Goal: Task Accomplishment & Management: Manage account settings

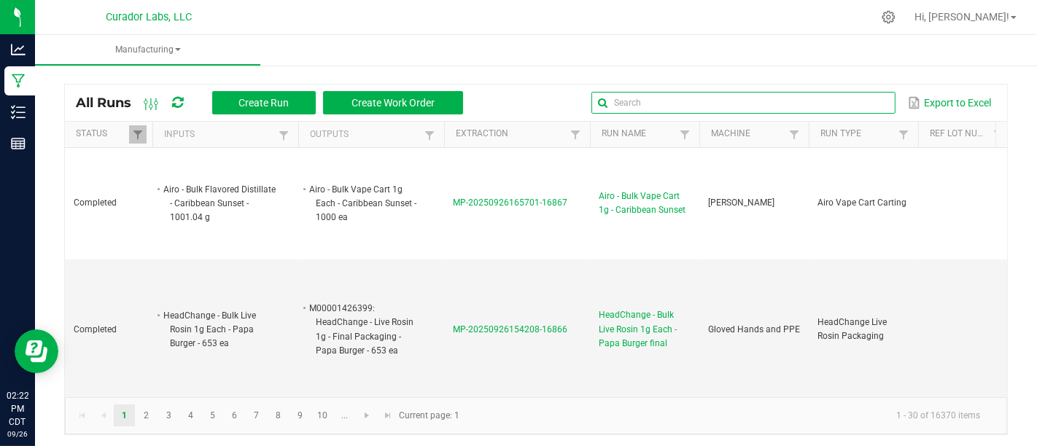
click at [860, 110] on input "text" at bounding box center [742, 103] width 303 height 22
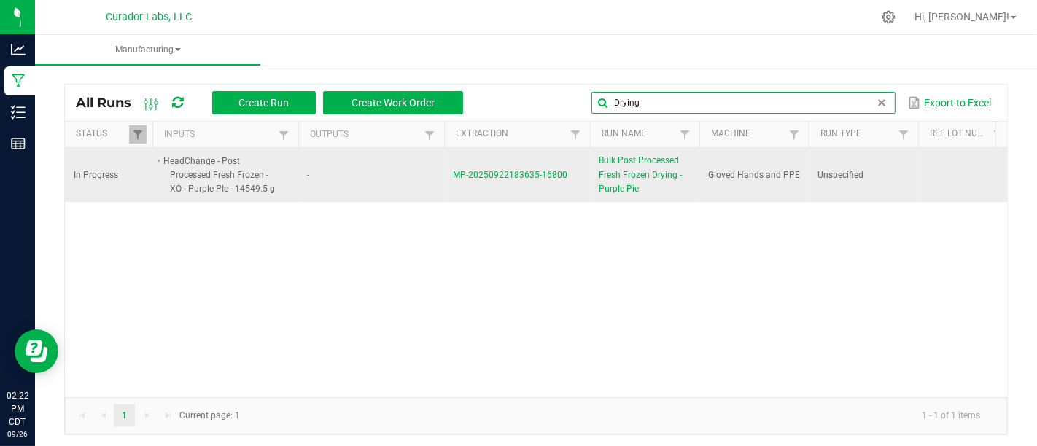
type input "Drying"
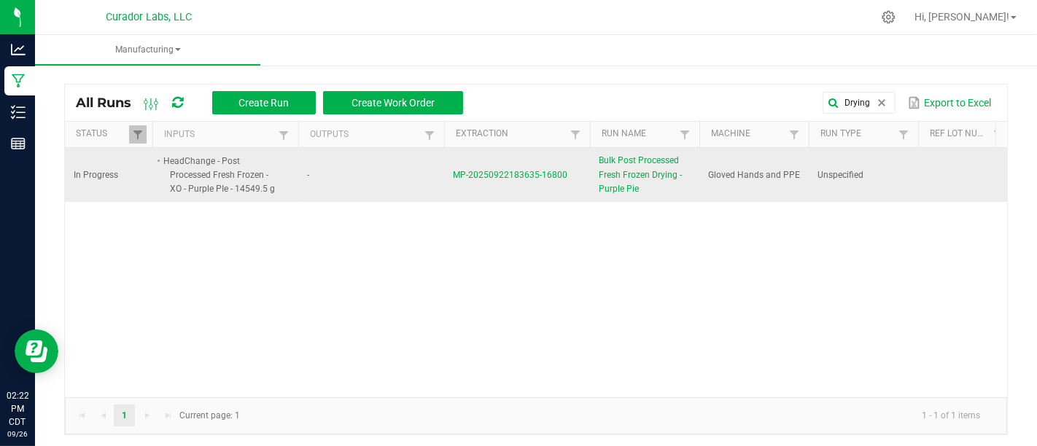
click at [624, 163] on span "Bulk Post Processed Fresh Frozen Drying - Purple Pie" at bounding box center [644, 175] width 92 height 42
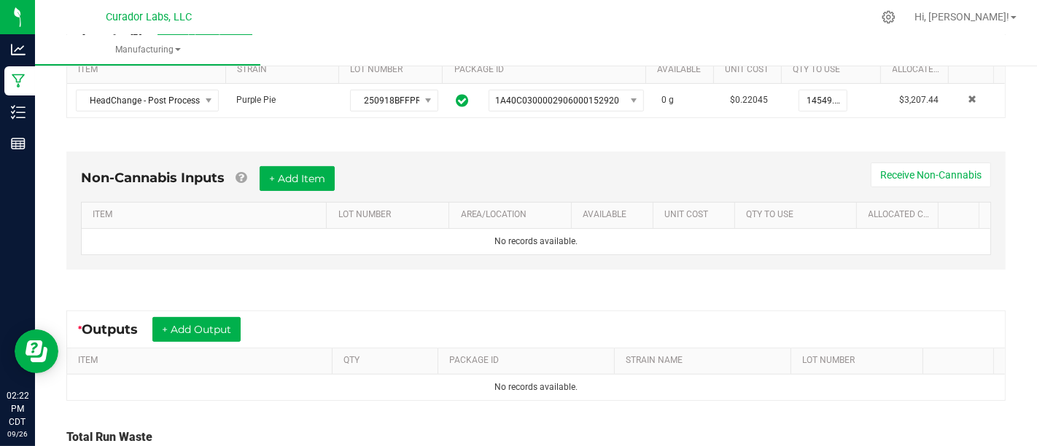
scroll to position [350, 0]
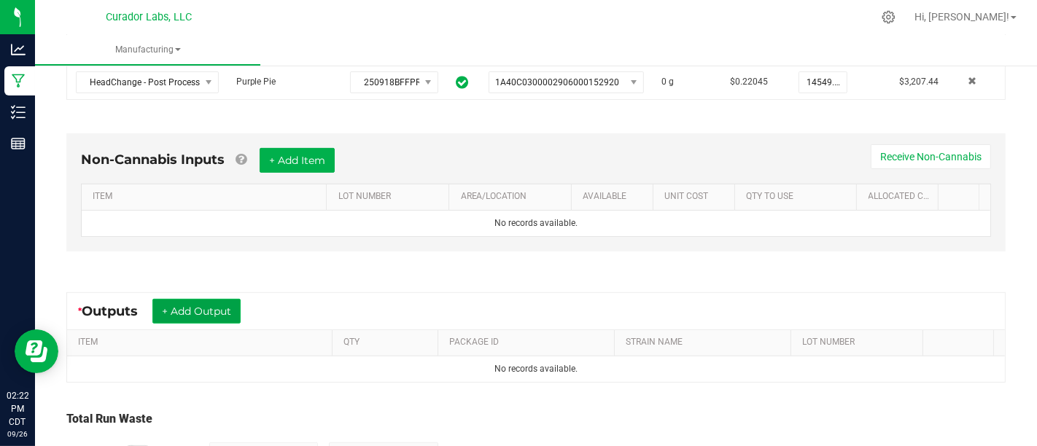
click at [237, 311] on button "+ Add Output" at bounding box center [196, 311] width 88 height 25
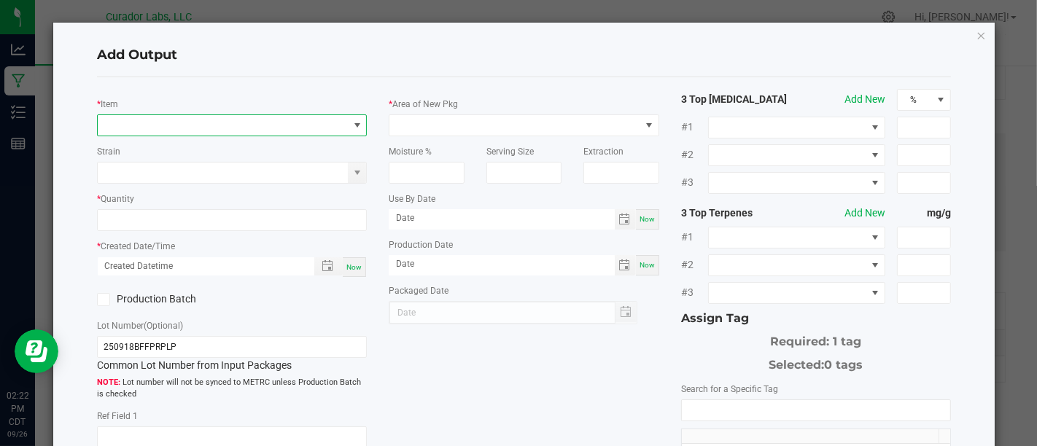
click at [281, 127] on span "NO DATA FOUND" at bounding box center [223, 125] width 250 height 20
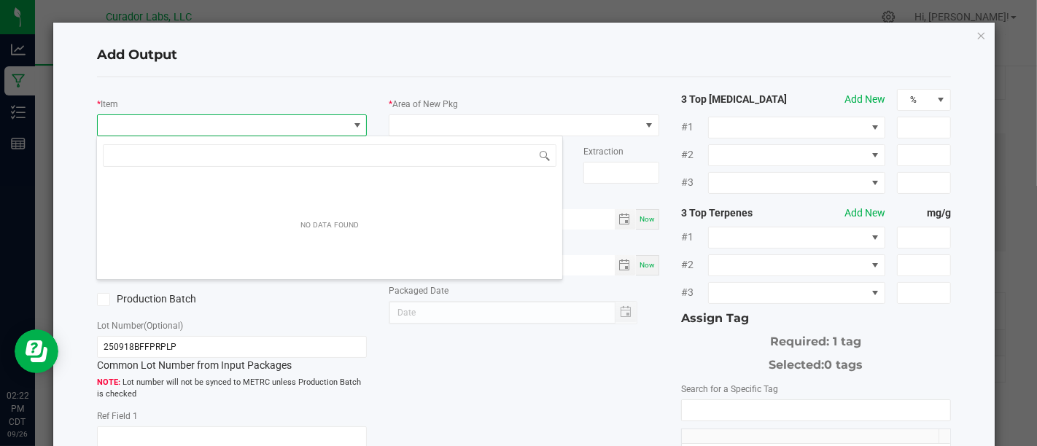
scroll to position [21, 266]
type input "B"
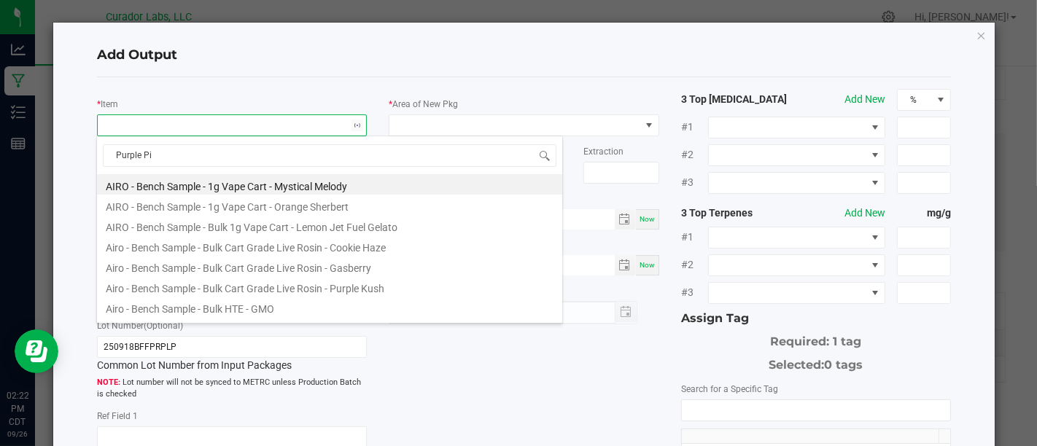
type input "Purple Pie"
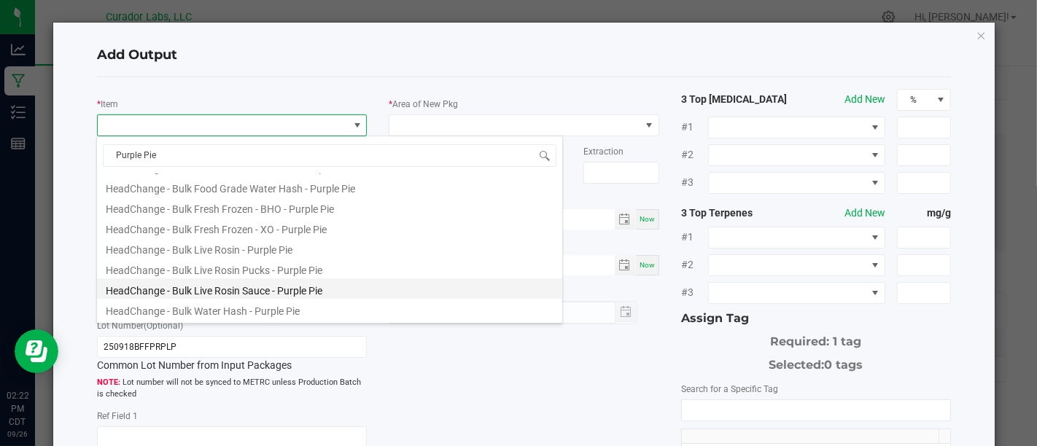
scroll to position [160, 0]
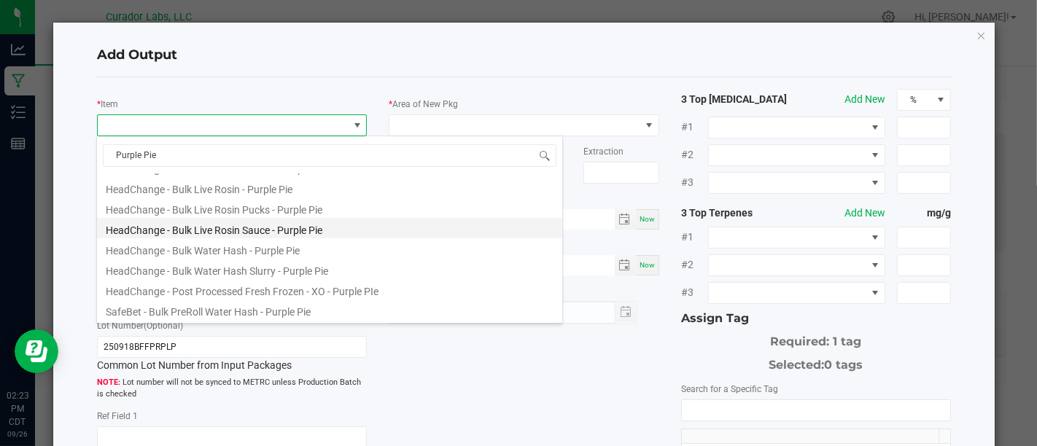
click at [379, 288] on li "HeadChange - Post Processed Fresh Frozen - XO - Purple PIe" at bounding box center [329, 289] width 465 height 20
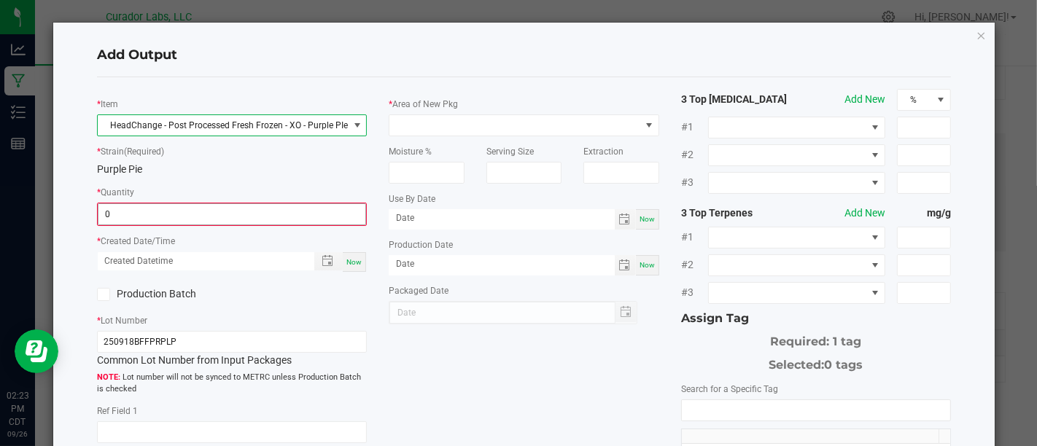
click at [343, 213] on input "0" at bounding box center [231, 214] width 267 height 20
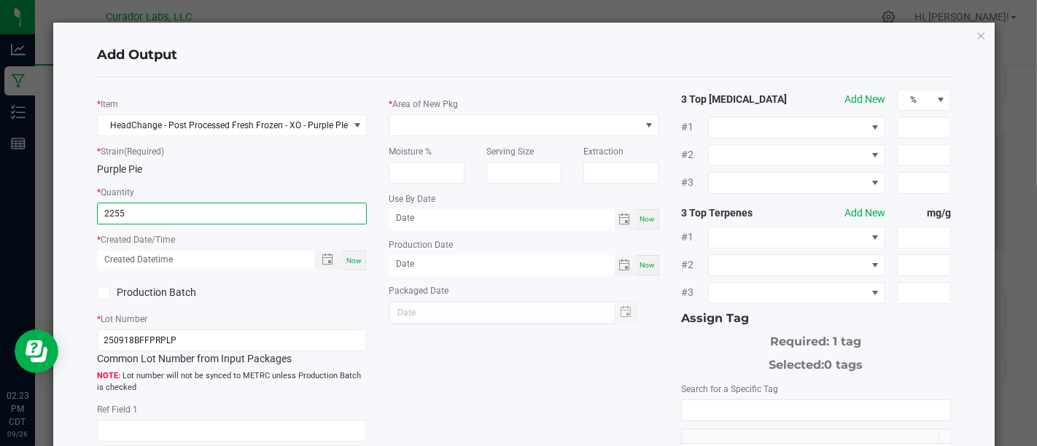
type input "2255.0000 g"
click at [343, 263] on div "Now" at bounding box center [354, 261] width 23 height 20
type input "[DATE] 2:23 PM"
type input "[DATE]"
click at [141, 286] on label "Production Batch" at bounding box center [159, 292] width 124 height 15
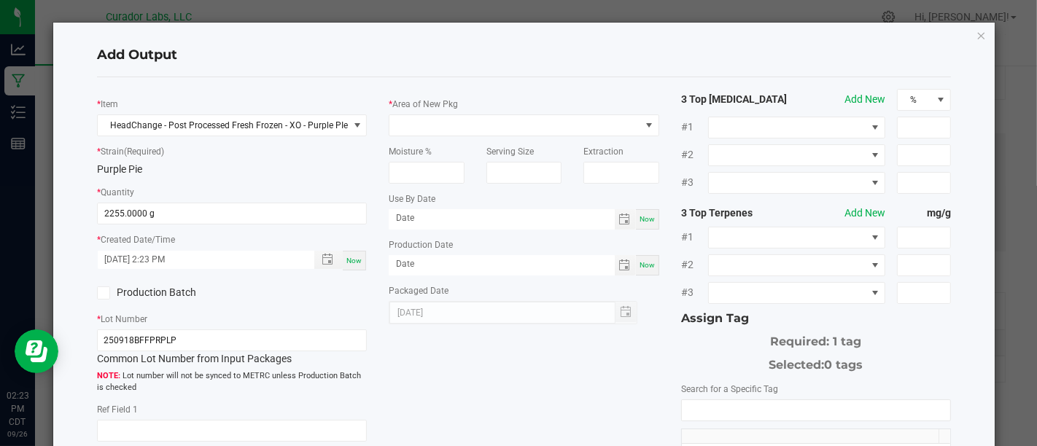
click at [0, 0] on input "Production Batch" at bounding box center [0, 0] width 0 height 0
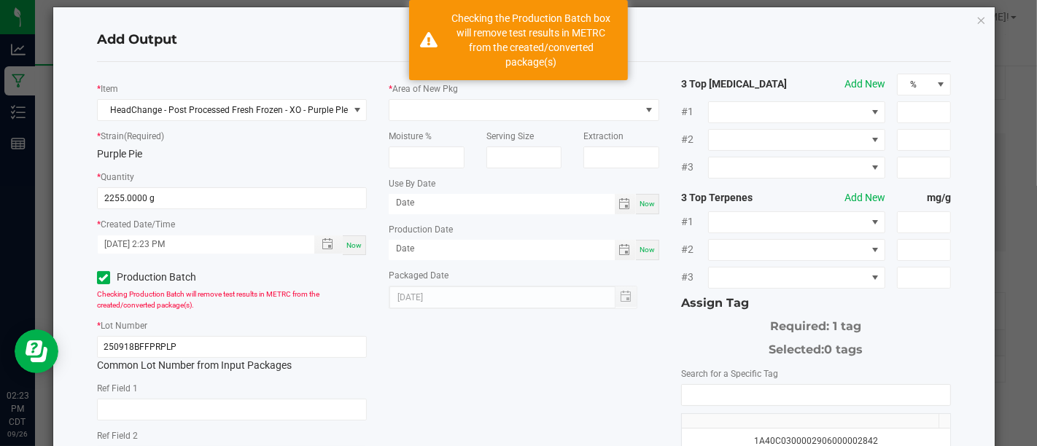
scroll to position [0, 0]
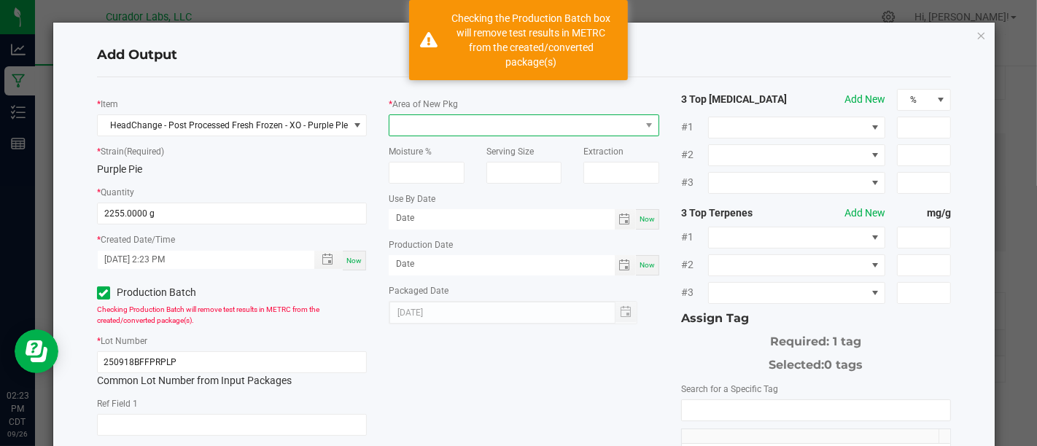
click at [596, 126] on span at bounding box center [514, 125] width 250 height 20
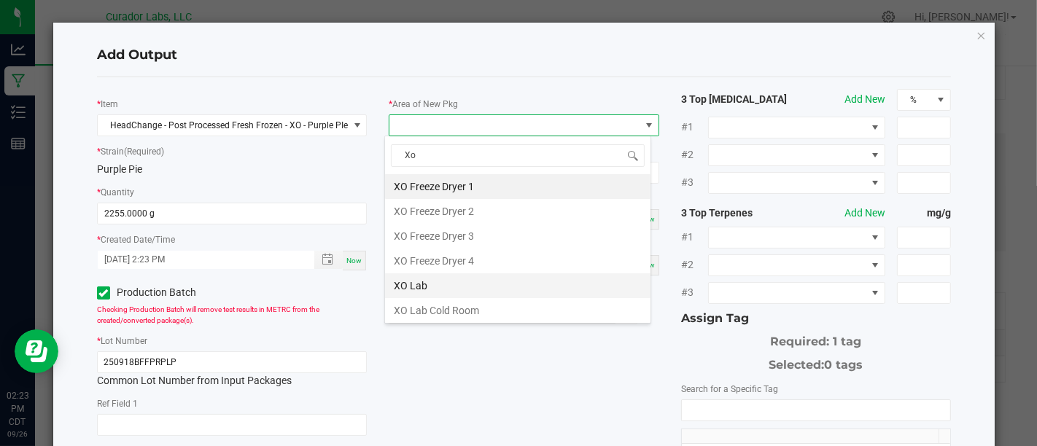
type input "X"
type input "Fre"
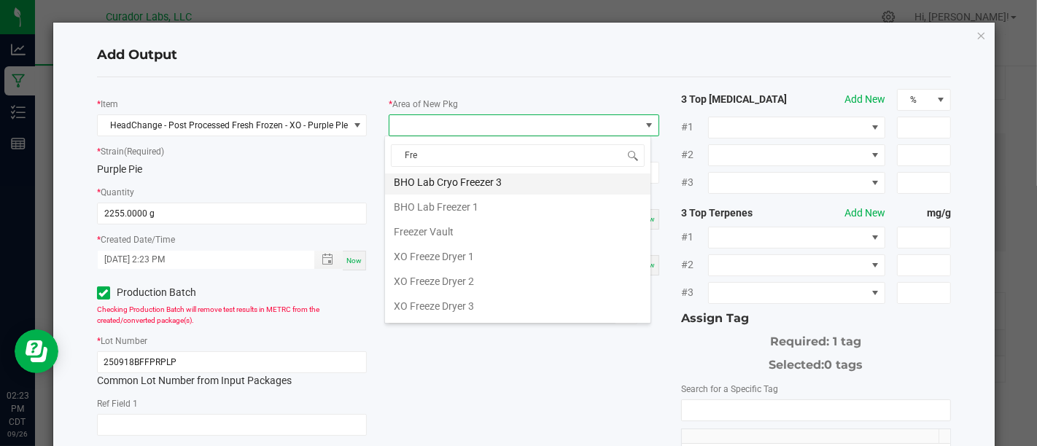
scroll to position [52, 0]
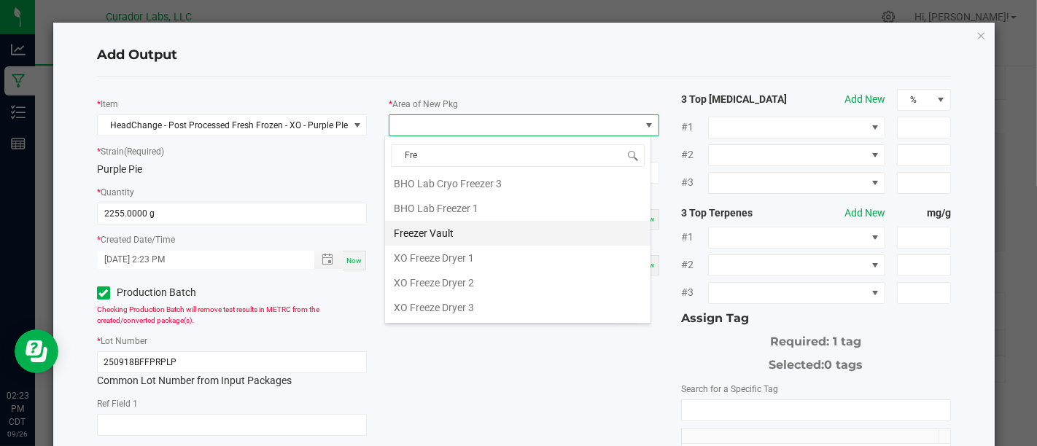
click at [514, 239] on li "Freezer Vault" at bounding box center [517, 233] width 265 height 25
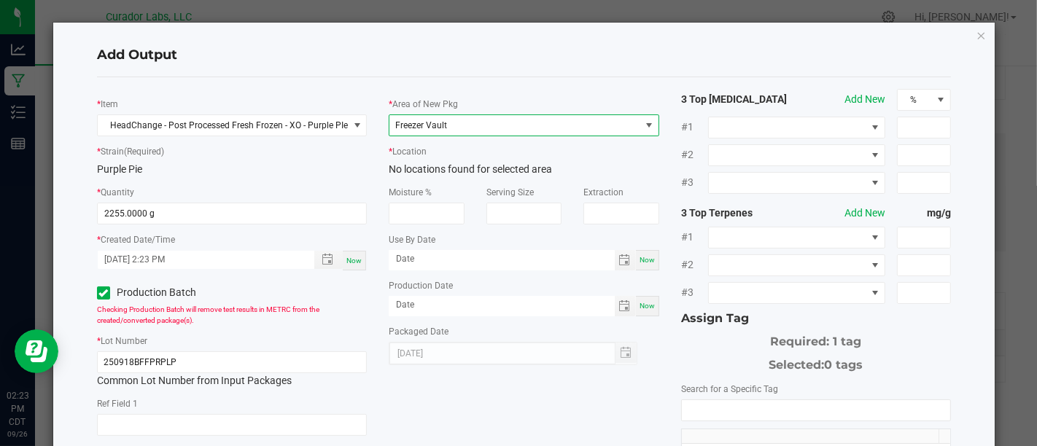
click at [574, 126] on span "Freezer Vault" at bounding box center [514, 125] width 250 height 20
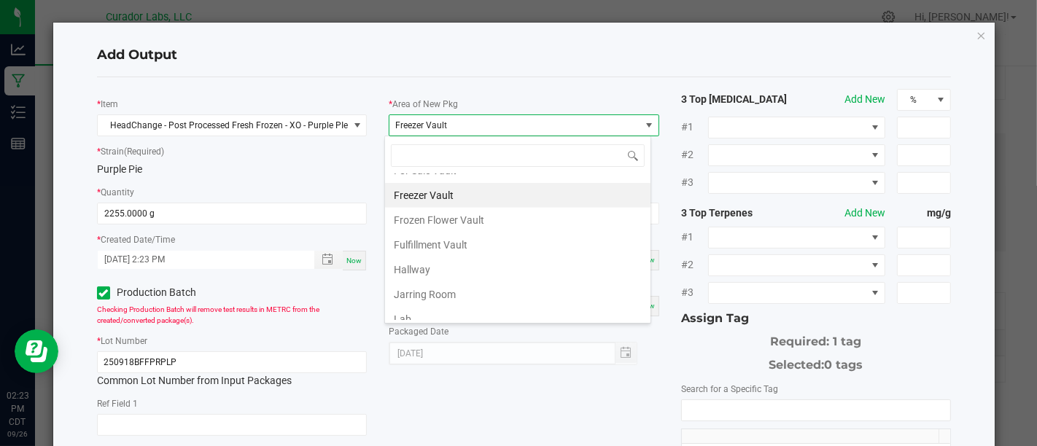
scroll to position [785, 0]
click at [563, 207] on li "Frozen Flower Vault" at bounding box center [517, 219] width 265 height 25
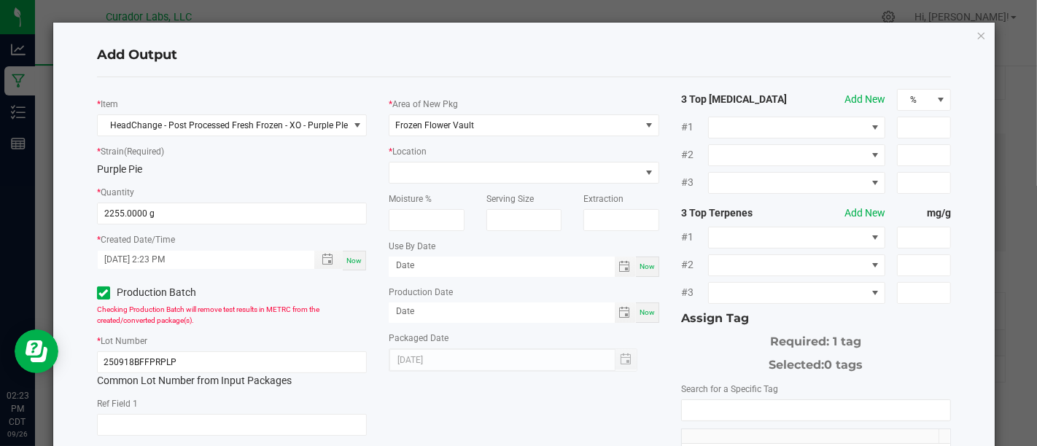
click at [610, 159] on div "* Location" at bounding box center [524, 164] width 270 height 40
click at [614, 175] on span at bounding box center [514, 173] width 250 height 20
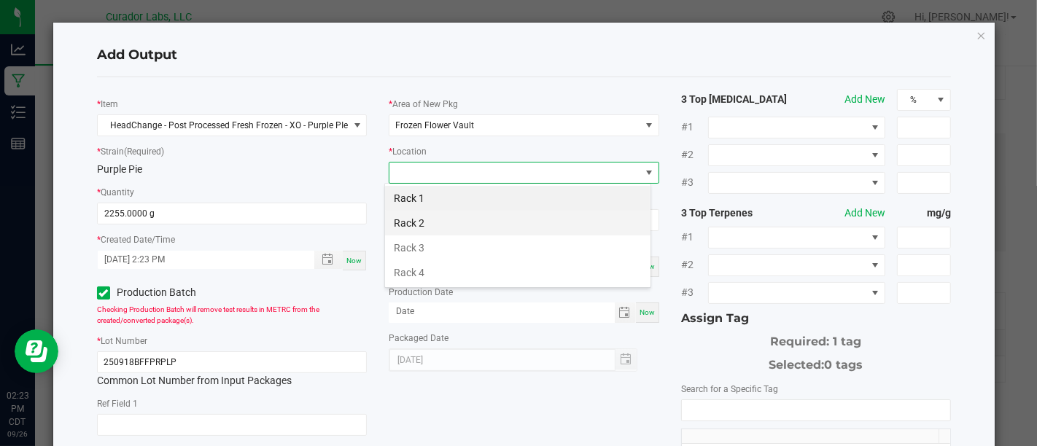
scroll to position [21, 266]
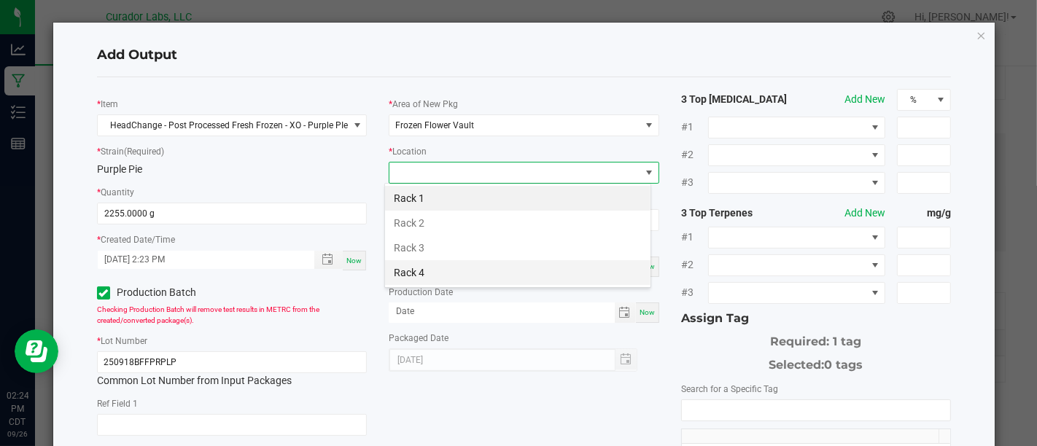
click at [553, 262] on li "Rack 4" at bounding box center [517, 272] width 265 height 25
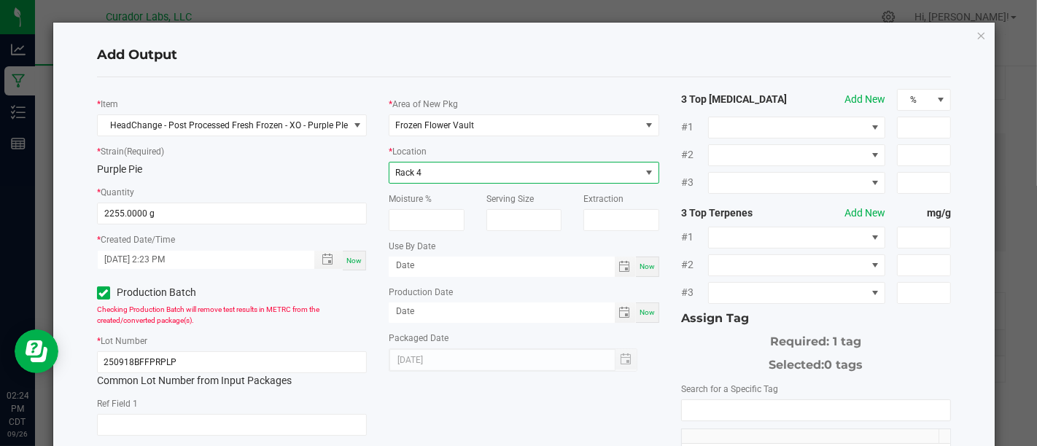
click at [555, 182] on span "Rack 4" at bounding box center [514, 173] width 250 height 20
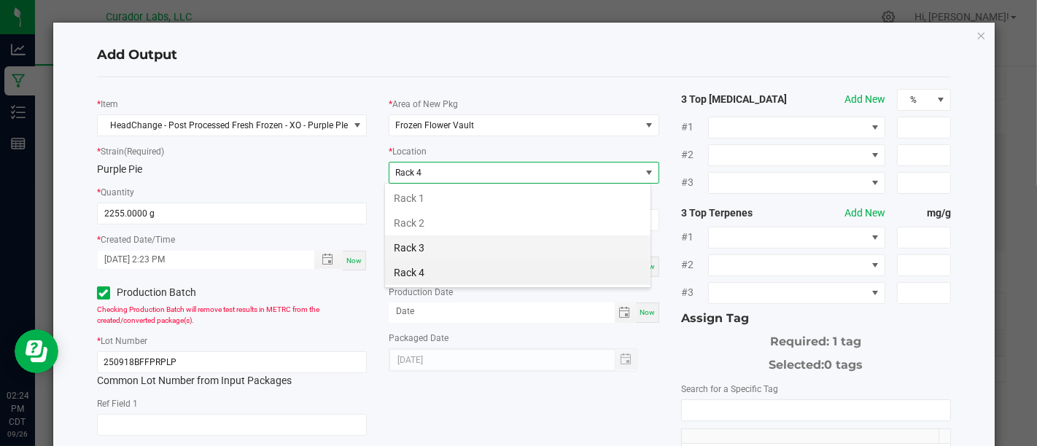
click at [549, 242] on li "Rack 3" at bounding box center [517, 247] width 265 height 25
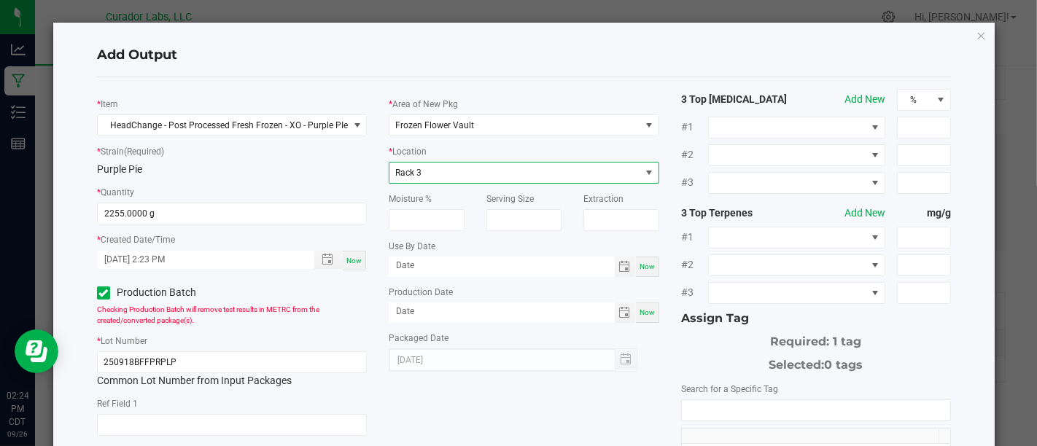
click at [639, 263] on span "Now" at bounding box center [646, 266] width 15 height 8
click at [562, 268] on input "[DATE]" at bounding box center [502, 266] width 226 height 18
type input "[DATE]"
click at [644, 317] on div "Now" at bounding box center [647, 313] width 23 height 20
type input "[DATE]"
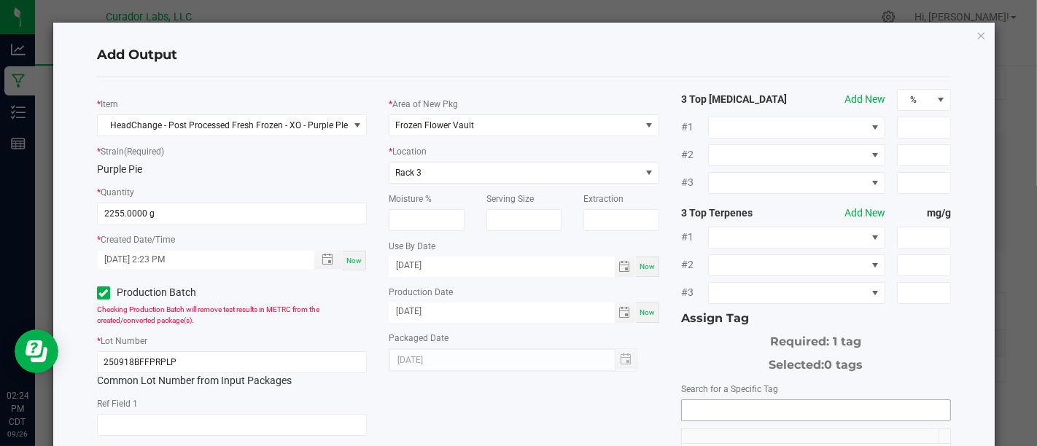
click at [741, 401] on input "NO DATA FOUND" at bounding box center [816, 410] width 268 height 20
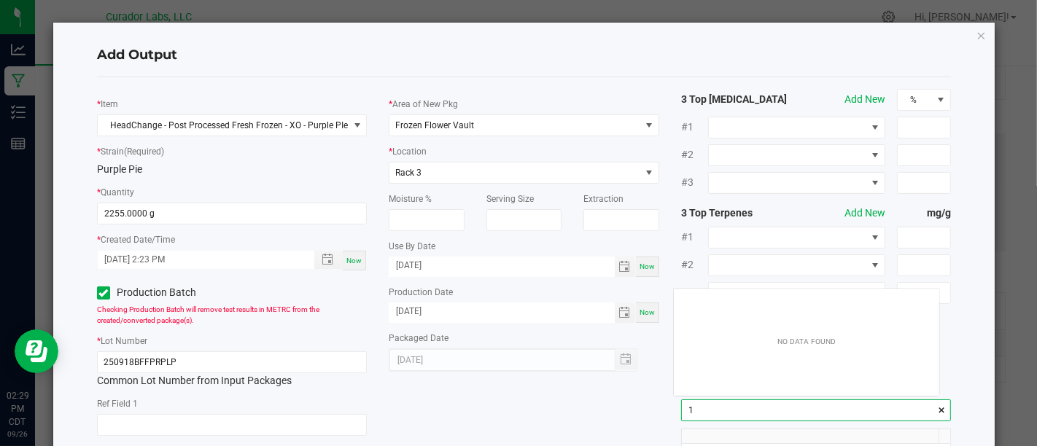
scroll to position [20, 265]
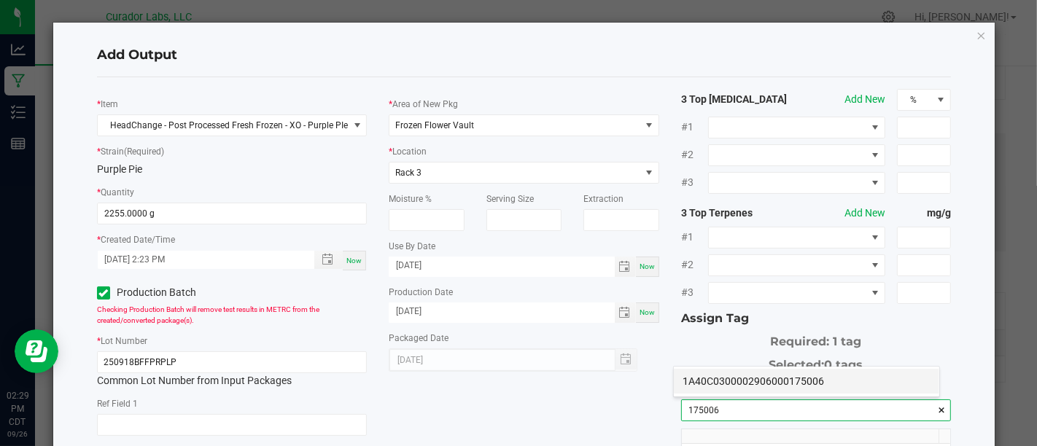
click at [733, 378] on li "1A40C0300002906000175006" at bounding box center [806, 381] width 265 height 25
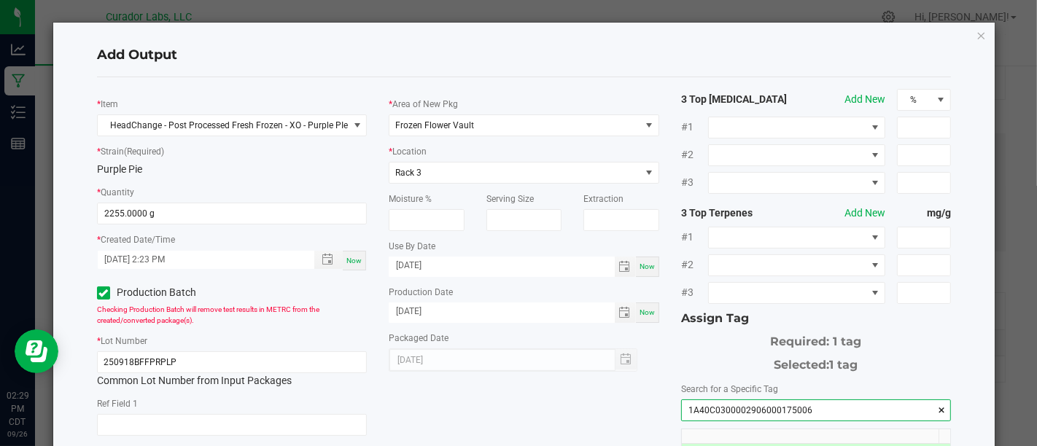
scroll to position [246, 0]
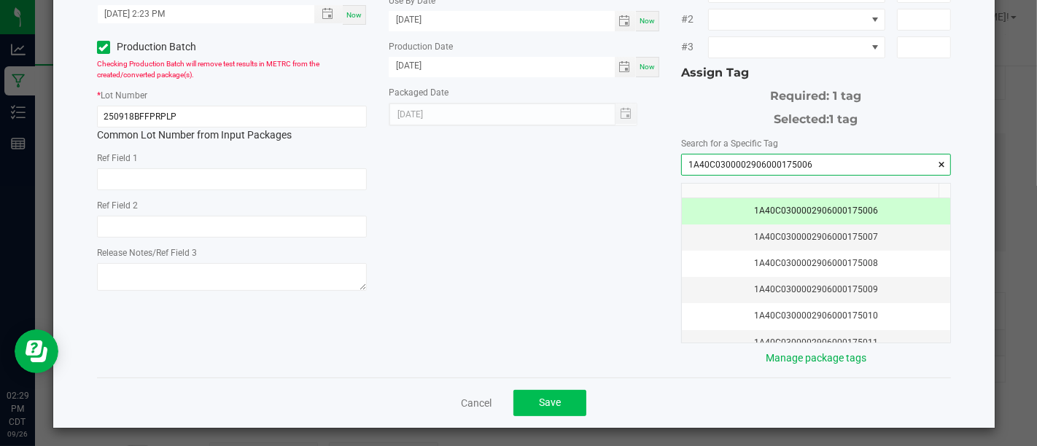
type input "1A40C0300002906000175006"
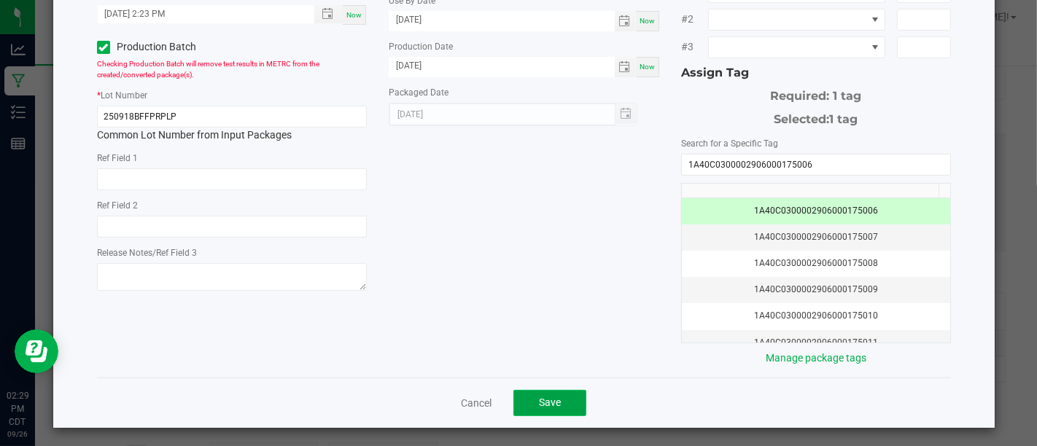
click at [545, 390] on button "Save" at bounding box center [549, 403] width 73 height 26
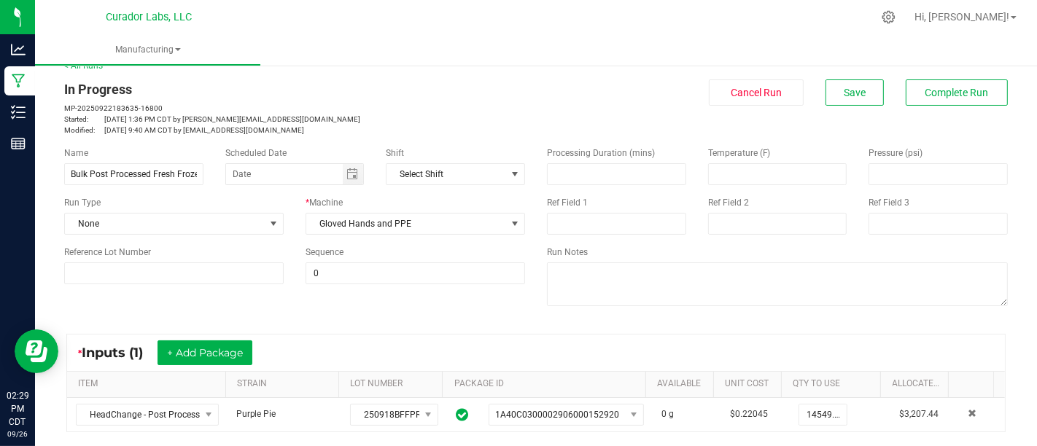
scroll to position [16, 0]
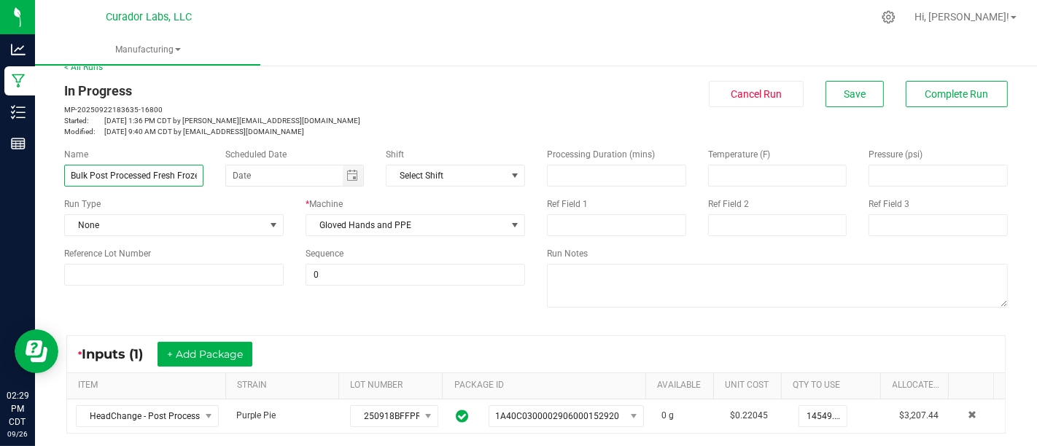
click at [185, 176] on input "Bulk Post Processed Fresh Frozen Drying - Purple Pie" at bounding box center [133, 176] width 139 height 22
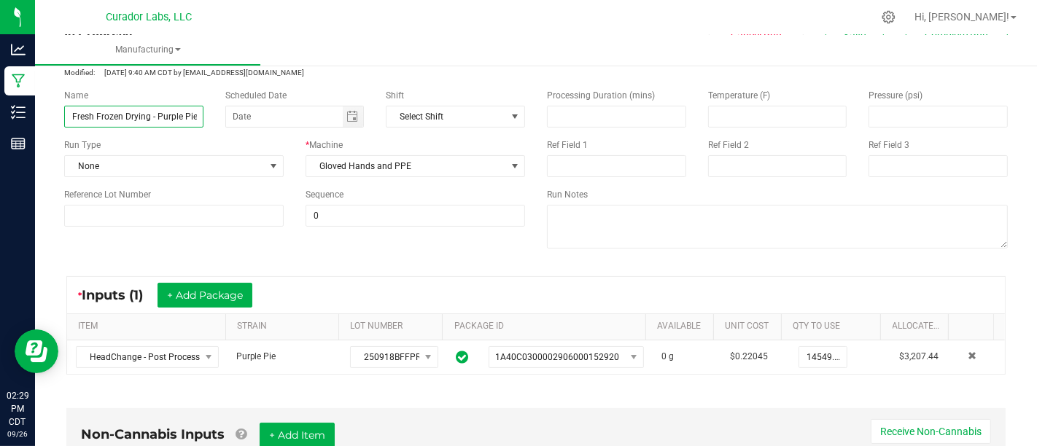
scroll to position [0, 0]
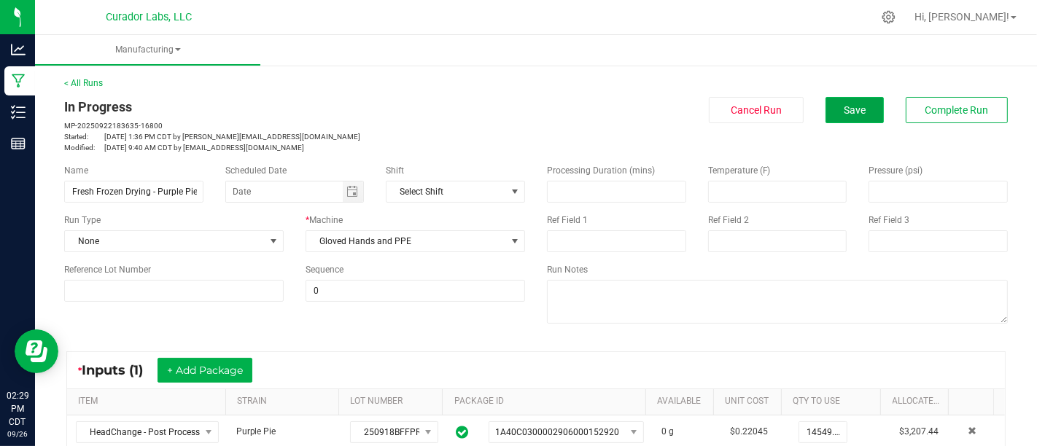
click at [827, 106] on button "Save" at bounding box center [854, 110] width 58 height 26
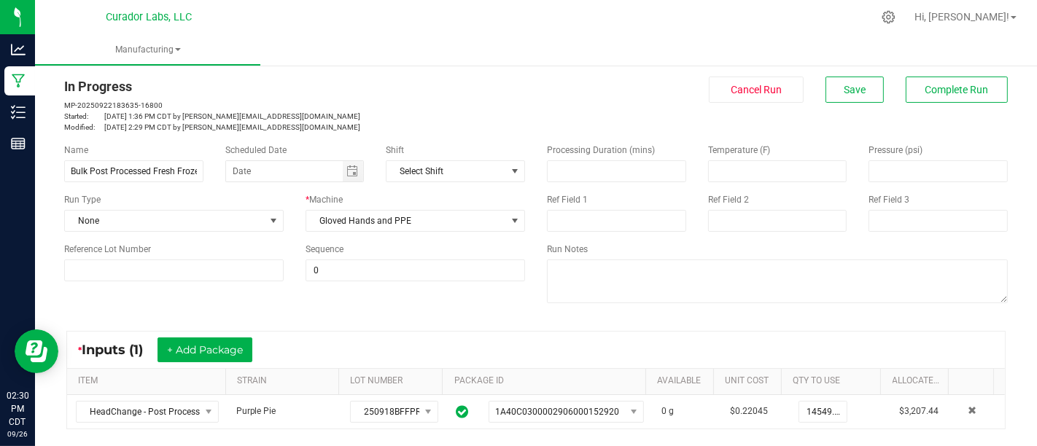
scroll to position [12, 0]
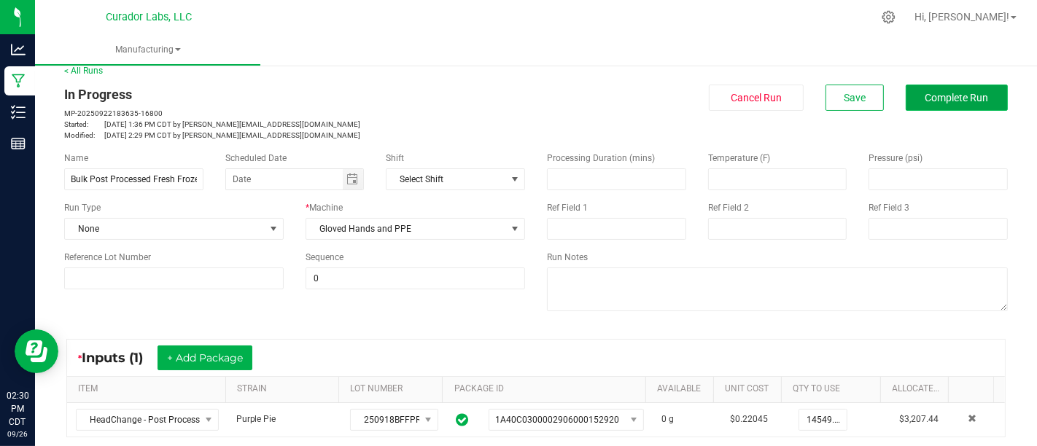
click at [916, 109] on button "Complete Run" at bounding box center [956, 98] width 102 height 26
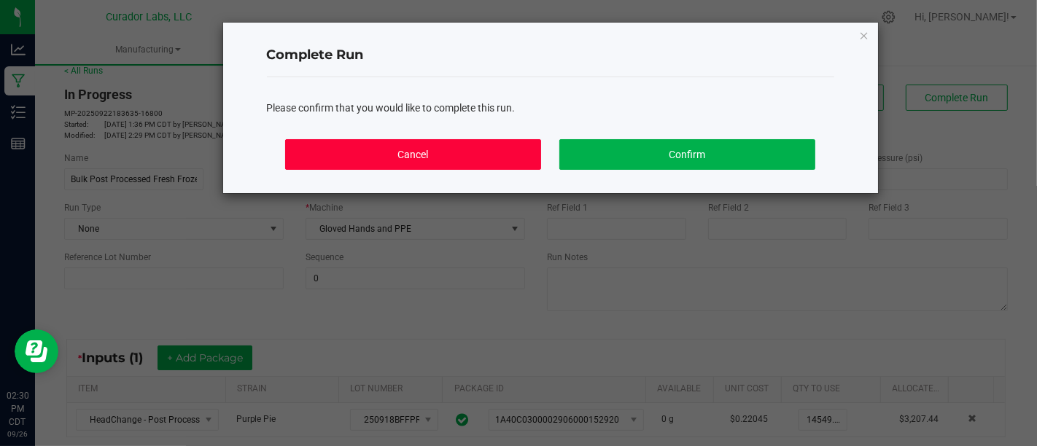
click at [502, 146] on button "Cancel" at bounding box center [412, 154] width 255 height 31
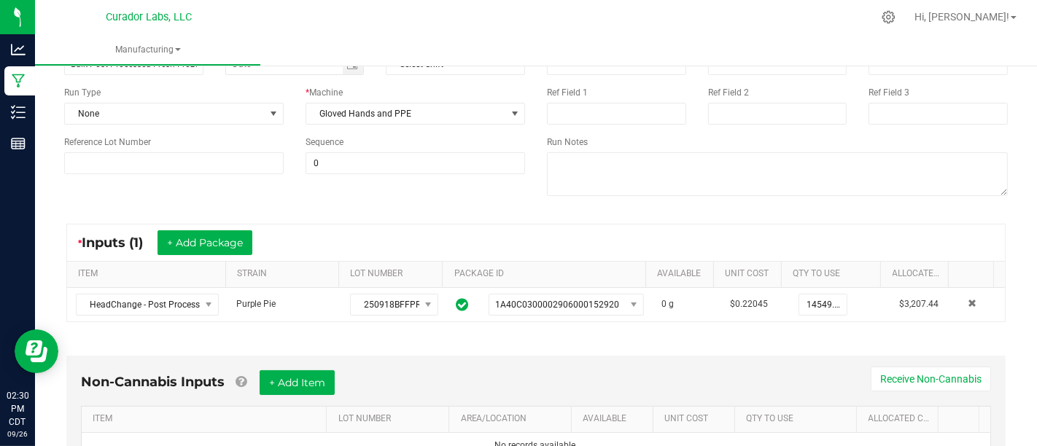
scroll to position [0, 0]
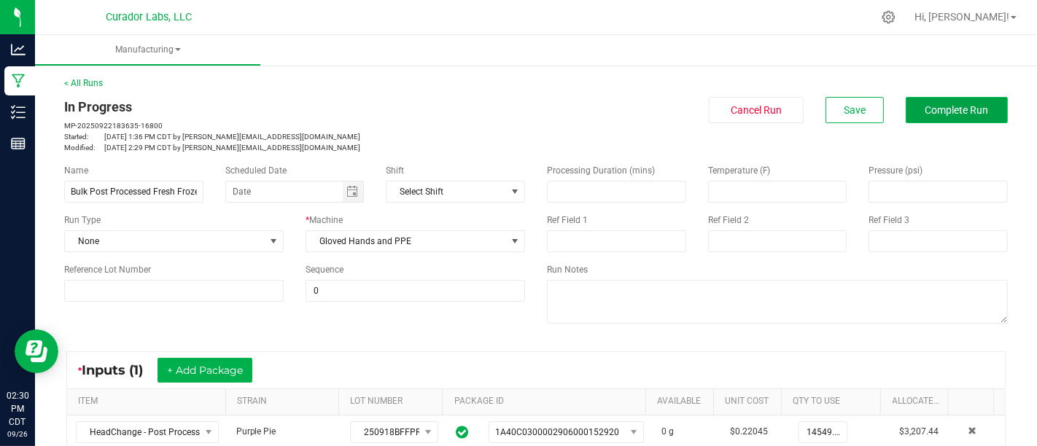
click at [986, 112] on button "Complete Run" at bounding box center [956, 110] width 102 height 26
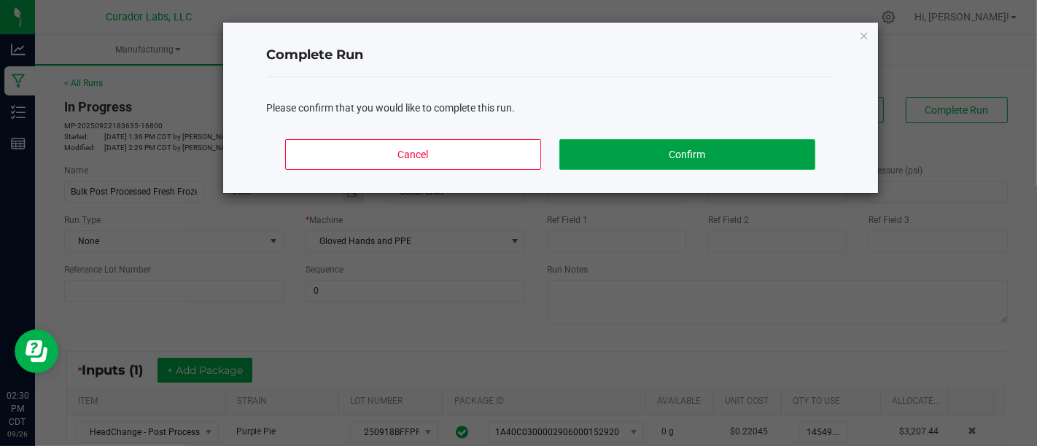
click at [749, 151] on button "Confirm" at bounding box center [686, 154] width 255 height 31
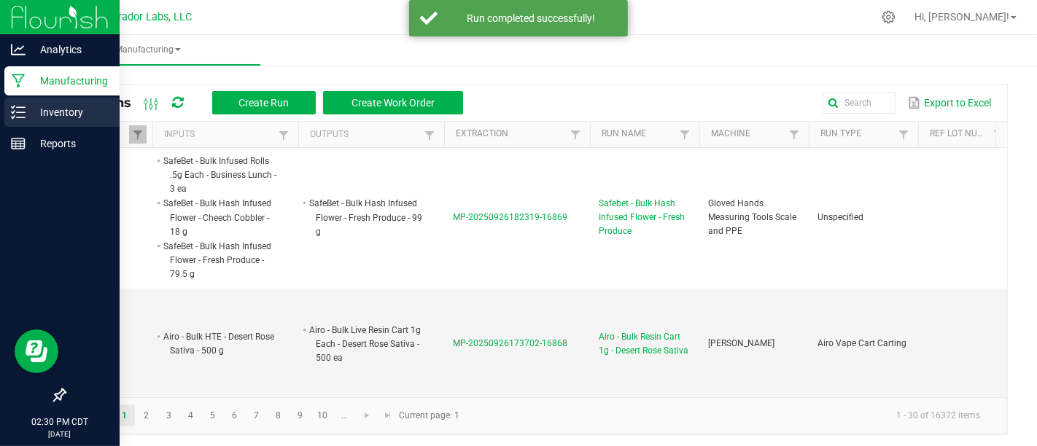
click at [13, 116] on icon at bounding box center [13, 117] width 3 height 2
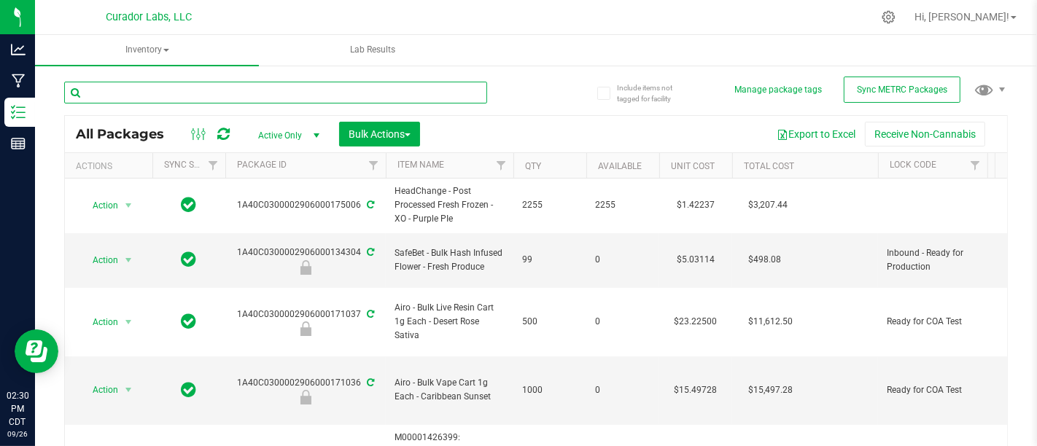
click at [372, 92] on input "text" at bounding box center [275, 93] width 423 height 22
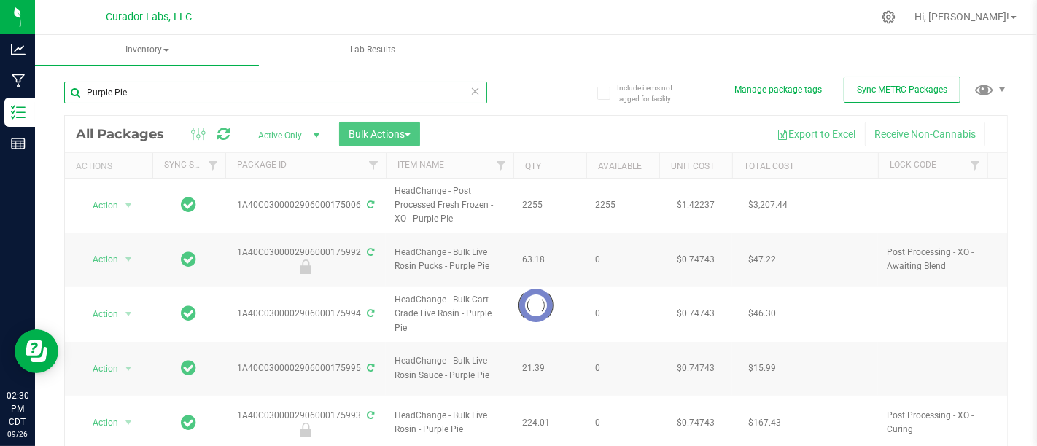
type input "Purple Pie"
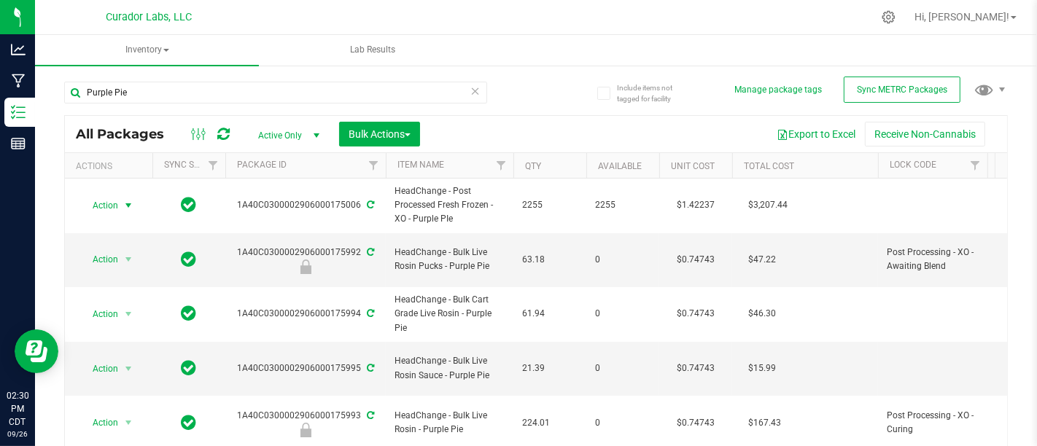
click at [127, 200] on span "select" at bounding box center [128, 206] width 12 height 12
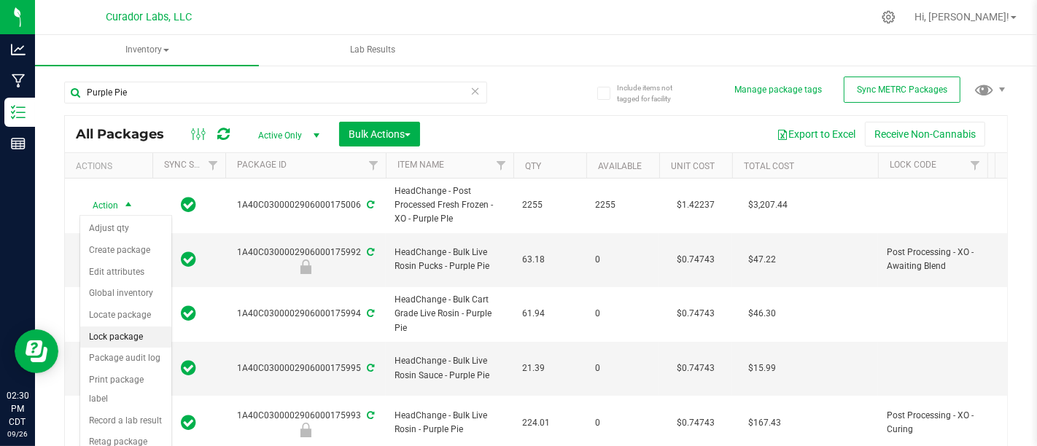
click at [141, 339] on li "Lock package" at bounding box center [125, 338] width 91 height 22
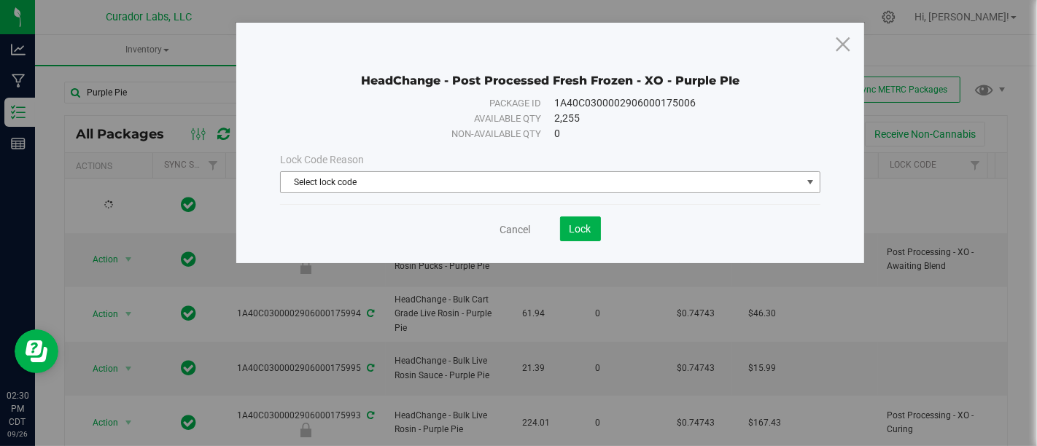
click at [722, 178] on span "Select lock code" at bounding box center [541, 182] width 520 height 20
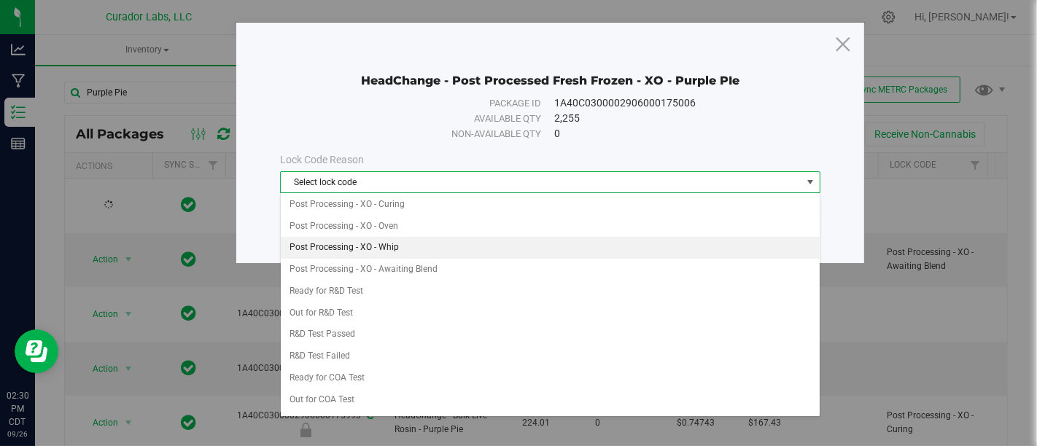
scroll to position [415, 0]
click at [477, 235] on li "Post Processing - XO - Awaiting Blend" at bounding box center [550, 246] width 539 height 22
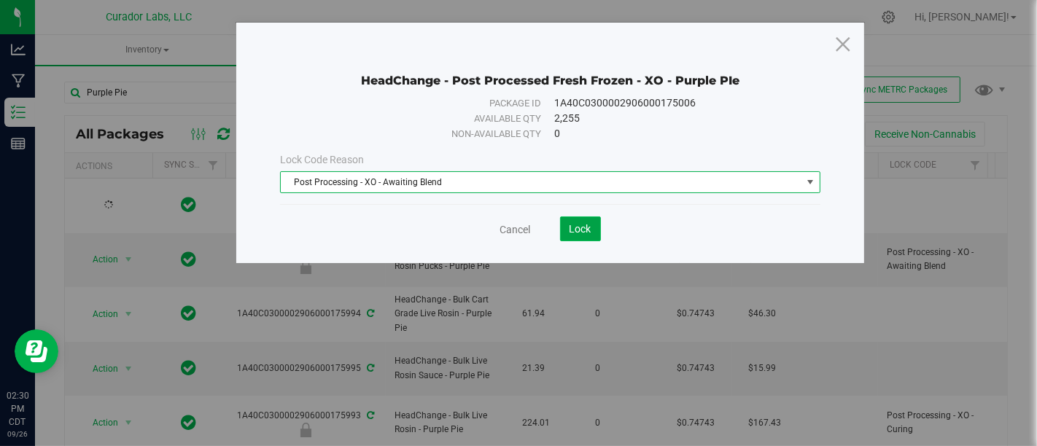
click at [582, 233] on span "Lock" at bounding box center [580, 229] width 22 height 12
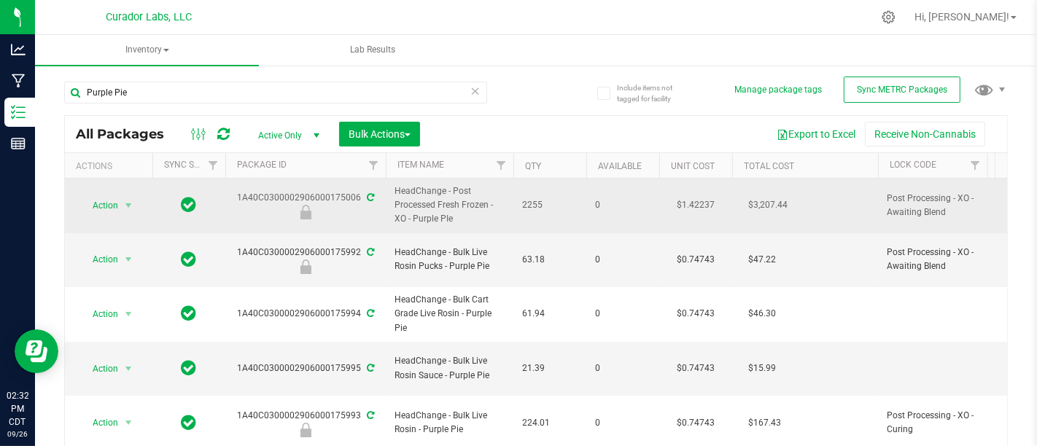
drag, startPoint x: 397, startPoint y: 190, endPoint x: 460, endPoint y: 218, distance: 68.5
click at [460, 218] on span "HeadChange - Post Processed Fresh Frozen - XO - Purple PIe" at bounding box center [449, 205] width 110 height 42
copy span "HeadChange - Post Processed Fresh Frozen - XO - Purple PIe"
click at [308, 198] on div "1A40C0300002906000175006" at bounding box center [305, 205] width 165 height 28
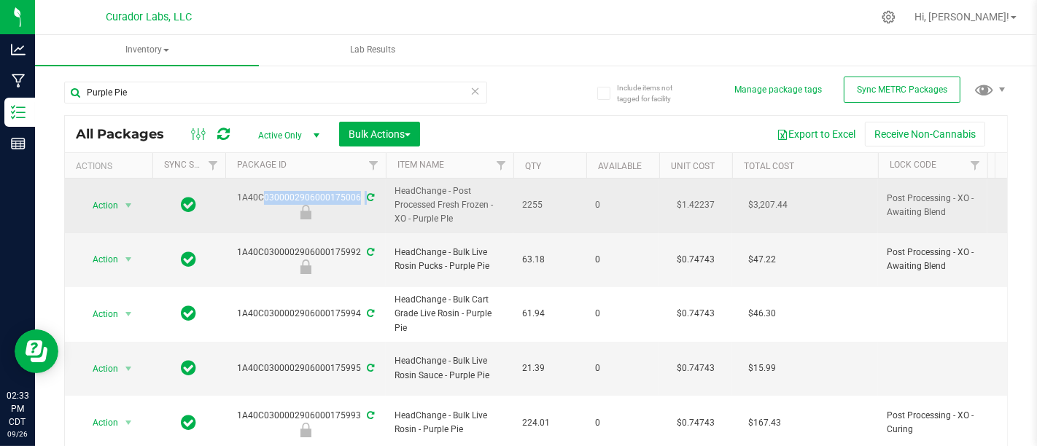
copy div "1A40C0300002906000175006"
